Goal: Information Seeking & Learning: Stay updated

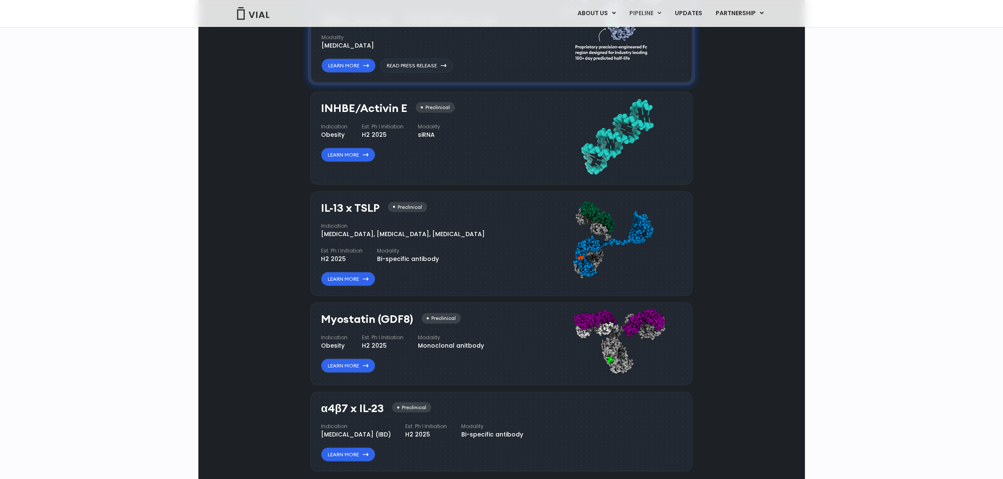
scroll to position [580, 0]
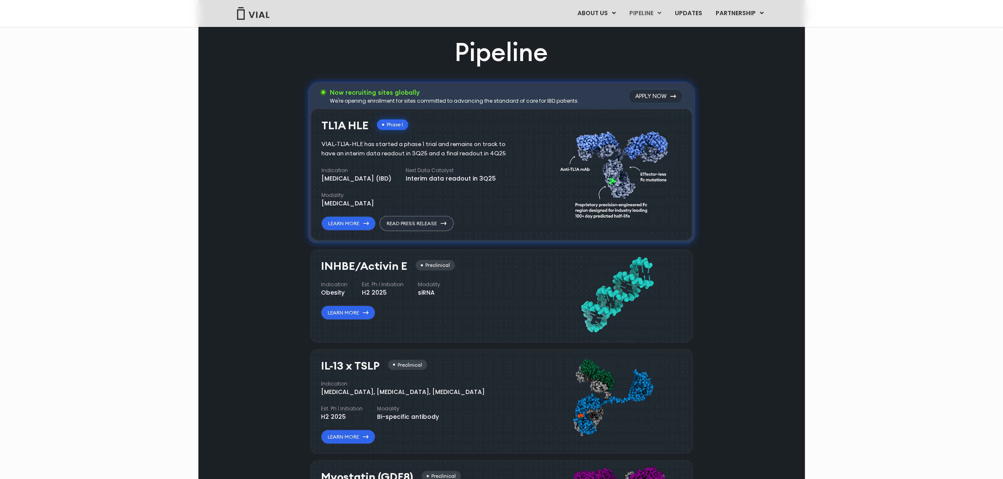
drag, startPoint x: 404, startPoint y: 217, endPoint x: 456, endPoint y: 232, distance: 54.3
click at [404, 217] on link "Read Press Release" at bounding box center [416, 224] width 73 height 14
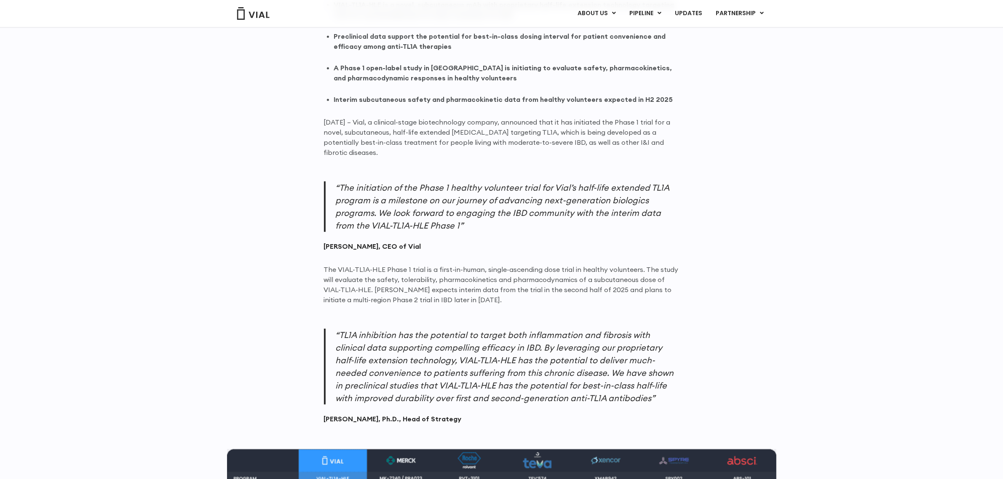
scroll to position [508, 0]
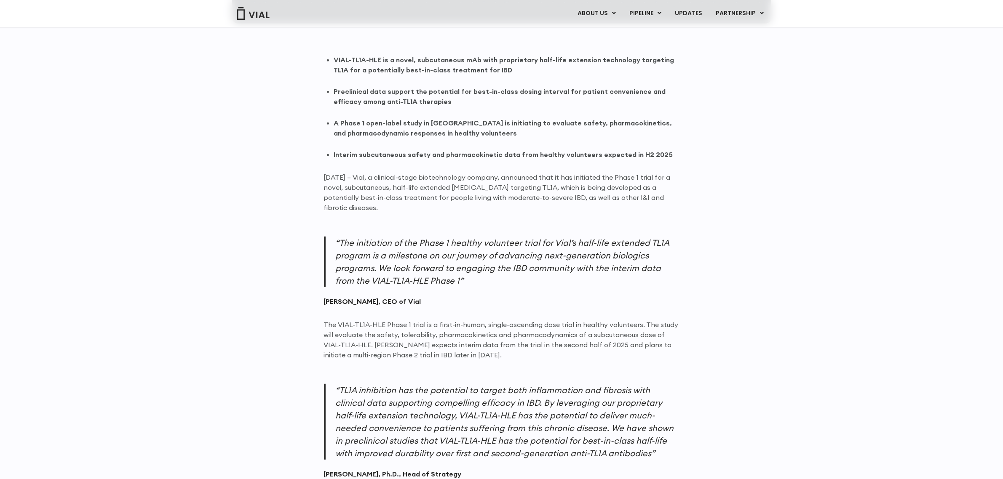
drag, startPoint x: 363, startPoint y: 104, endPoint x: 358, endPoint y: 102, distance: 4.9
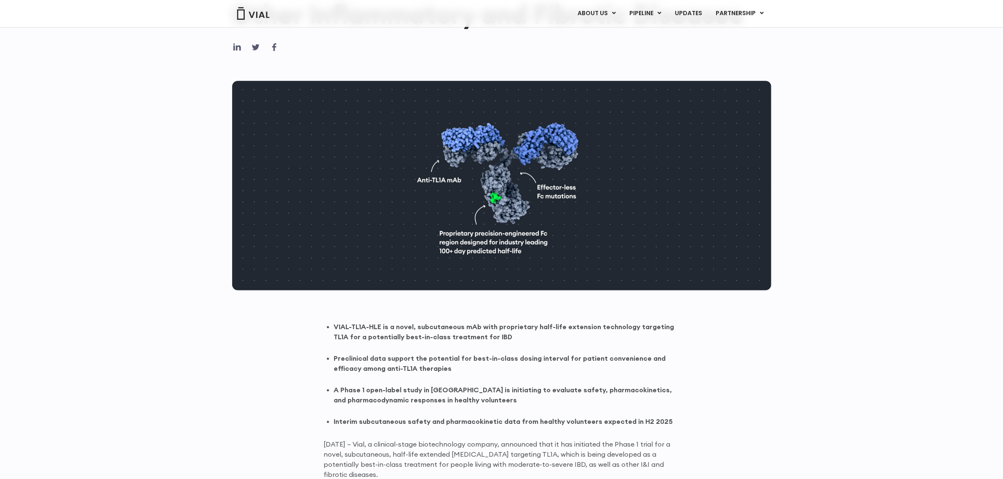
scroll to position [105, 0]
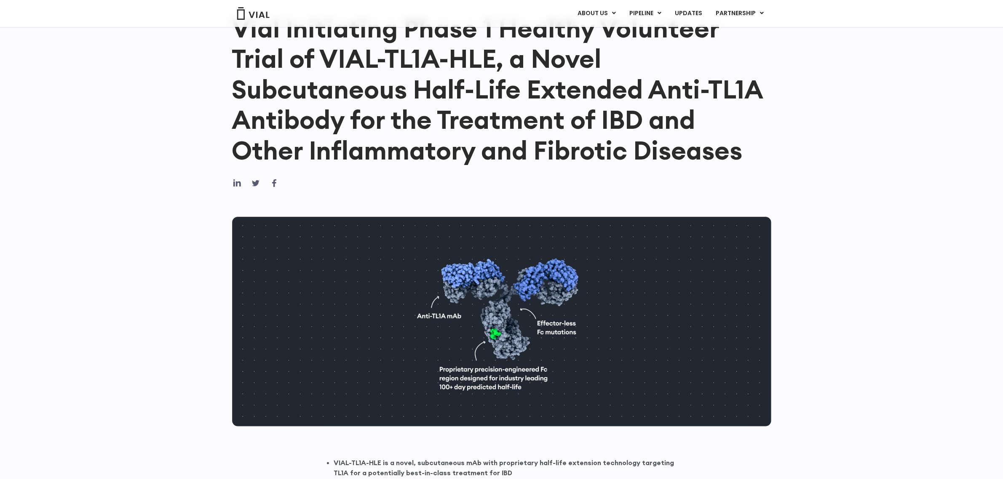
click at [614, 209] on div at bounding box center [501, 326] width 539 height 262
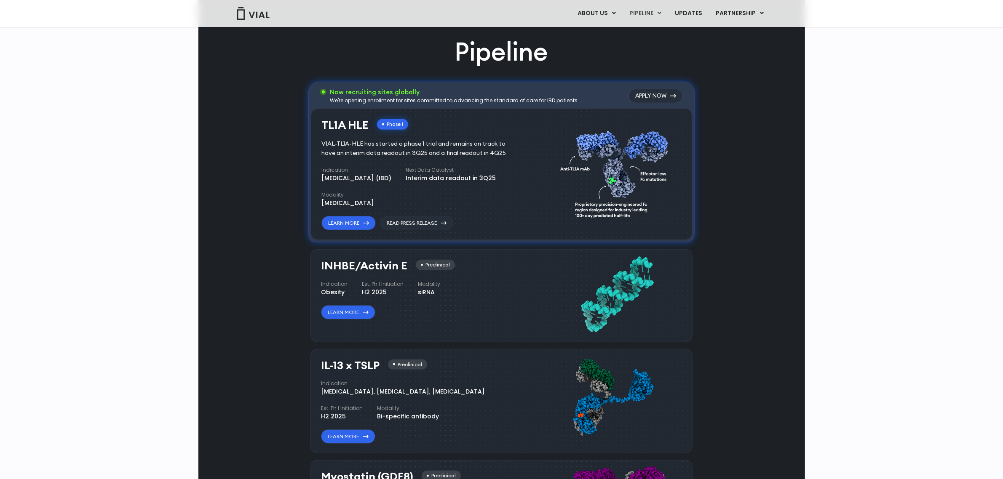
click at [420, 311] on div "INHBE/Activin E Preclinical Indication Obesity Est. Ph I Initiation H2 2025 Mod…" at bounding box center [423, 290] width 204 height 60
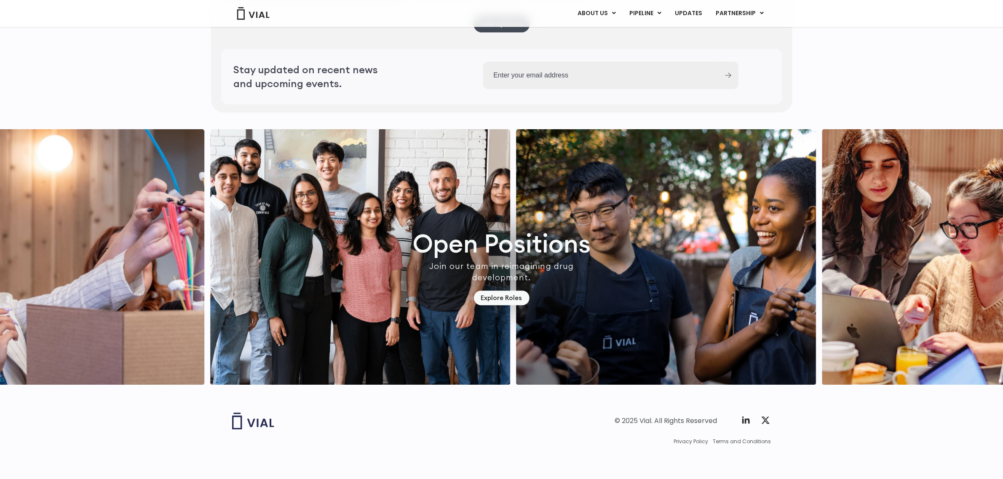
scroll to position [2380, 0]
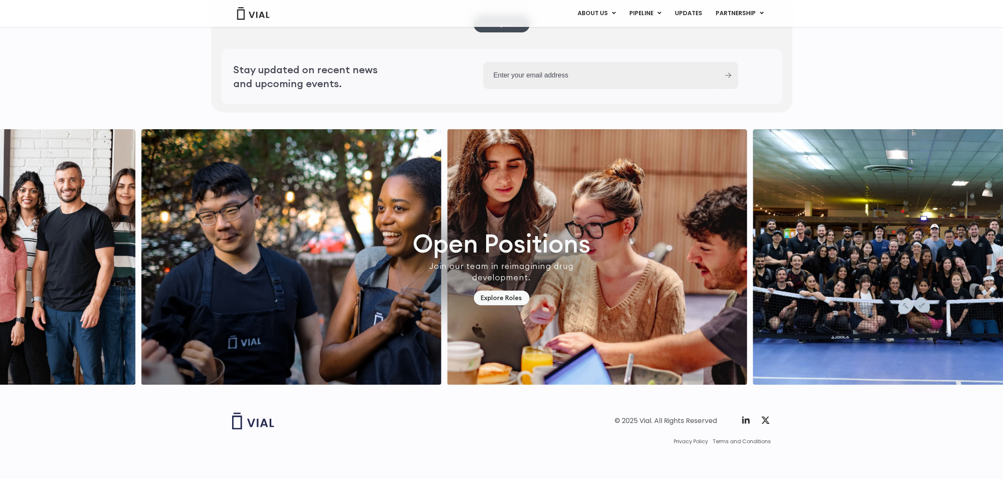
click at [441, 266] on img "1 / 7" at bounding box center [292, 257] width 300 height 256
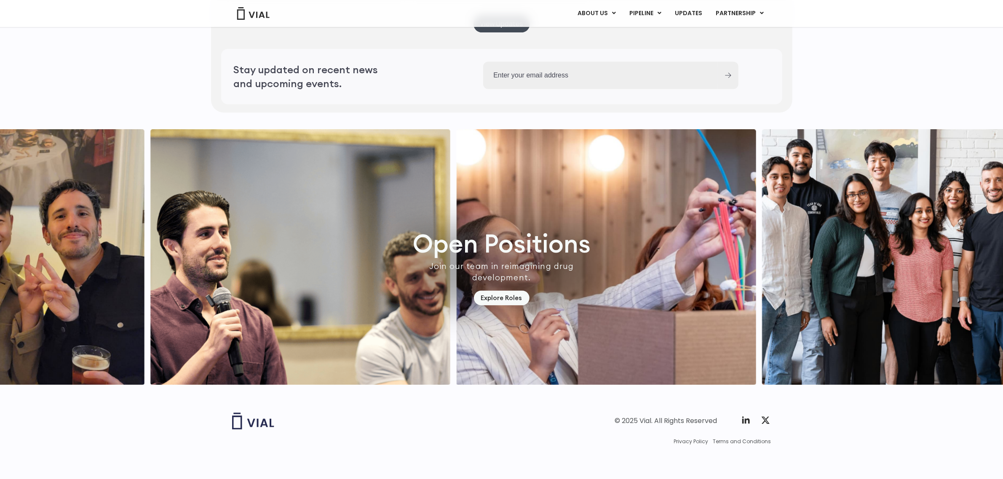
click at [300, 203] on img "5 / 7" at bounding box center [300, 257] width 300 height 256
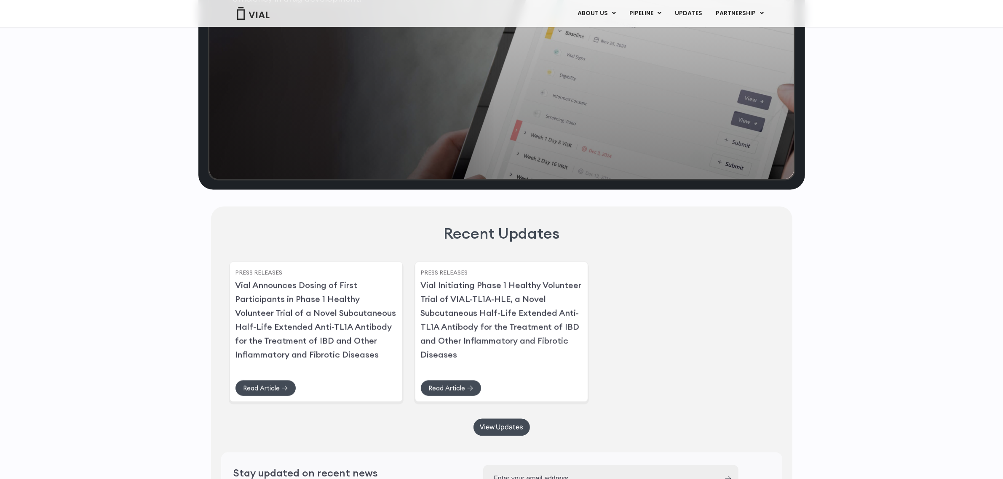
scroll to position [2117, 0]
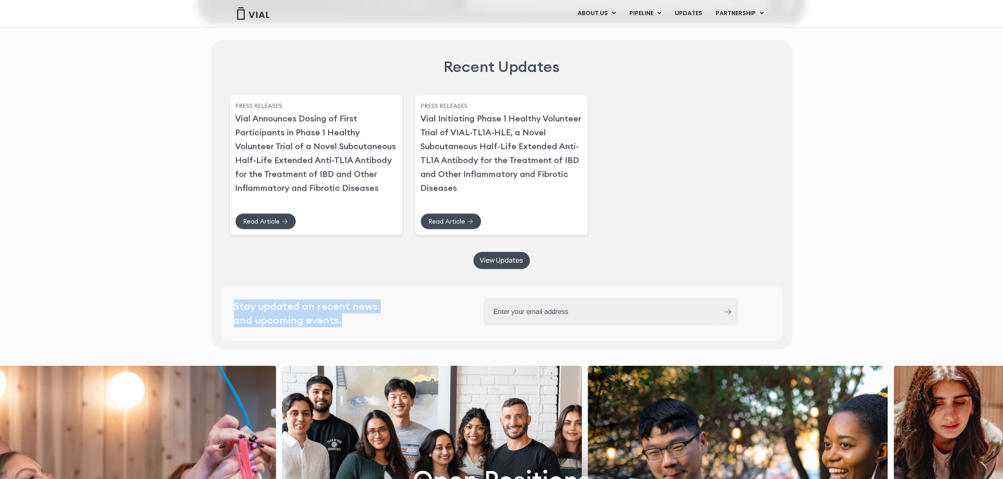
drag, startPoint x: 279, startPoint y: 348, endPoint x: 161, endPoint y: 314, distance: 122.6
click at [134, 311] on div "Recent Updates Press Releases Vial Announces Dosing of First Participants in Ph…" at bounding box center [501, 194] width 1003 height 318
click at [579, 326] on input "Work Email (Required)" at bounding box center [600, 311] width 234 height 27
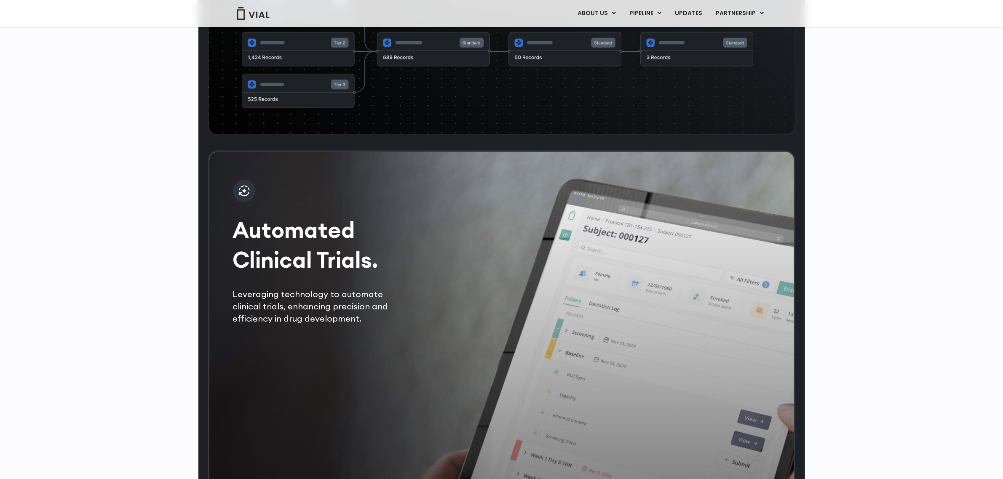
scroll to position [1538, 0]
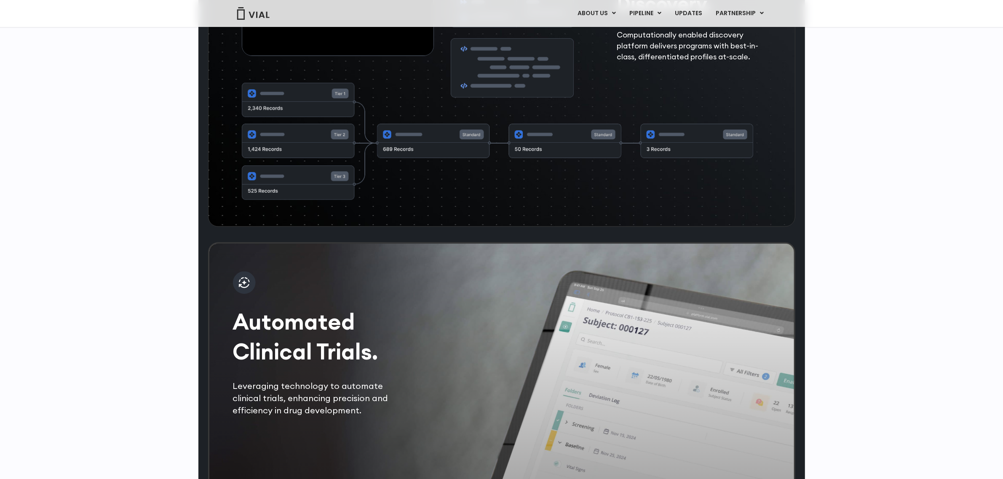
click at [243, 294] on img at bounding box center [244, 283] width 23 height 23
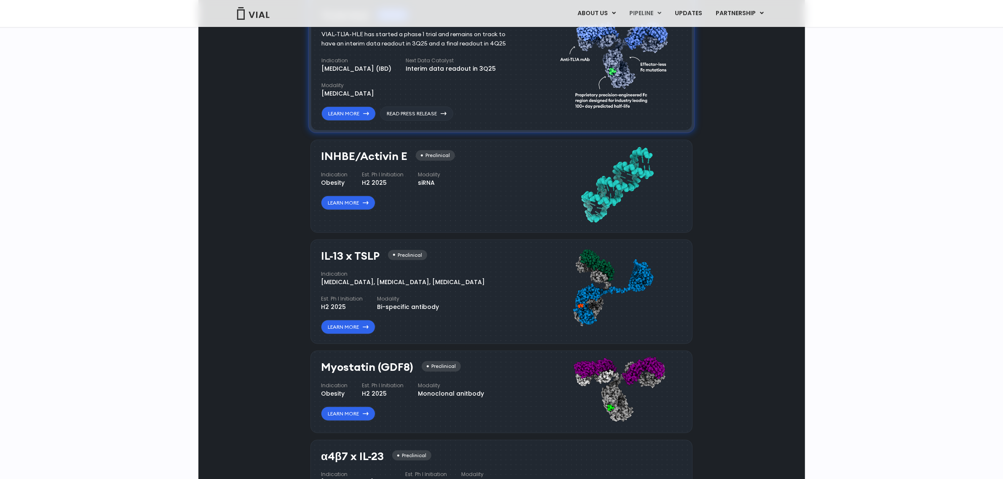
scroll to position [590, 0]
